Goal: Information Seeking & Learning: Learn about a topic

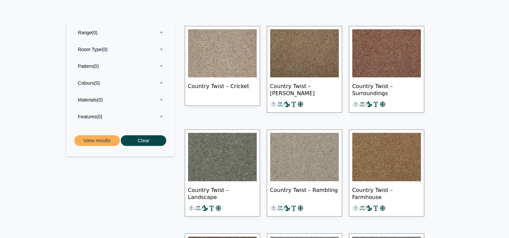
scroll to position [269, 0]
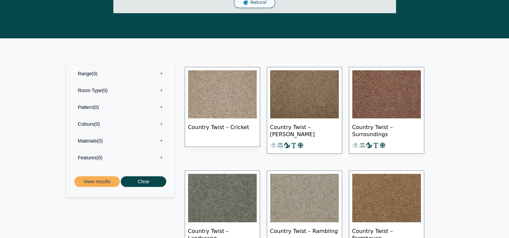
click at [215, 103] on img at bounding box center [222, 94] width 69 height 48
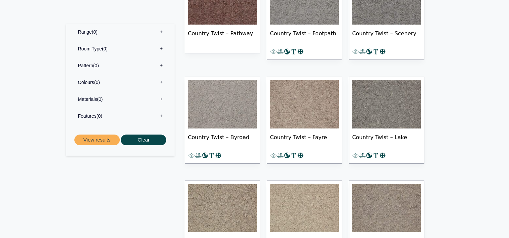
scroll to position [639, 0]
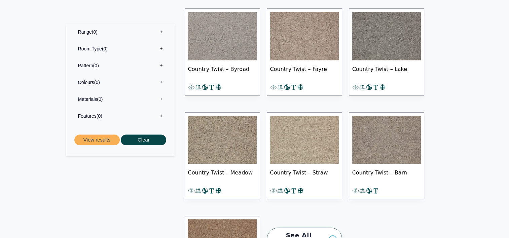
click at [303, 172] on span "Country Twist – Straw" at bounding box center [304, 176] width 69 height 24
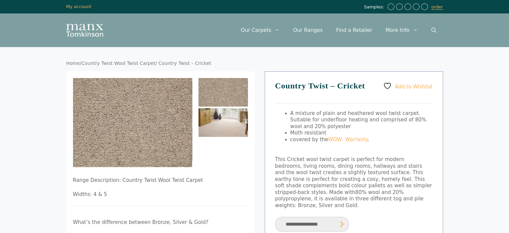
click at [234, 117] on img at bounding box center [222, 122] width 49 height 29
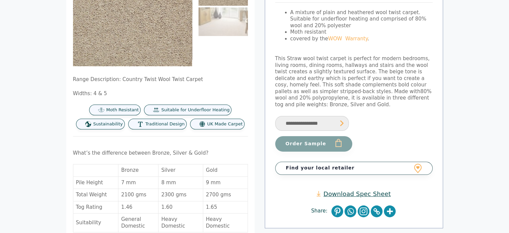
scroll to position [67, 0]
